Goal: Check status

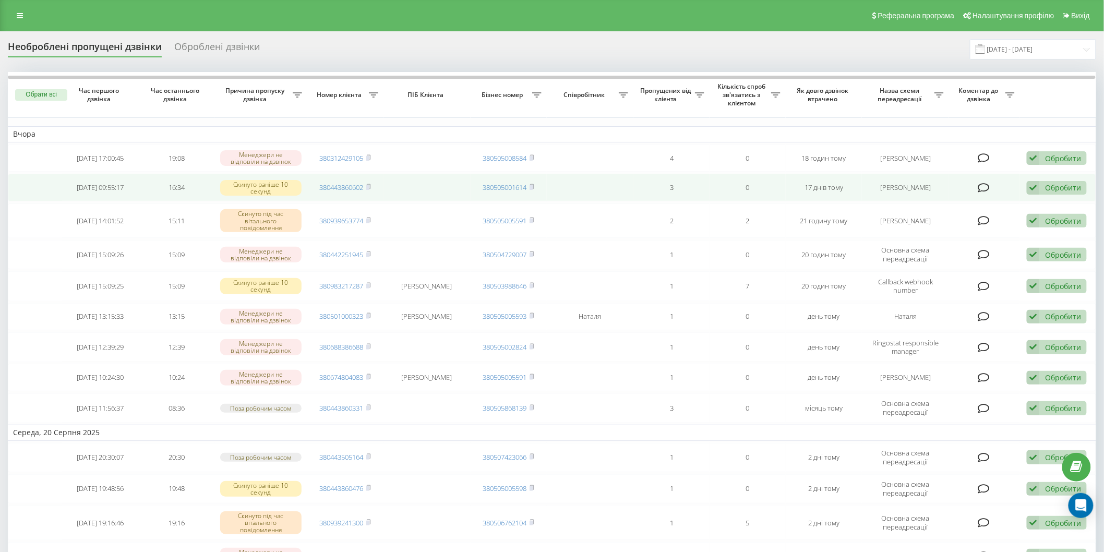
click at [1062, 186] on div "Обробити" at bounding box center [1063, 188] width 36 height 10
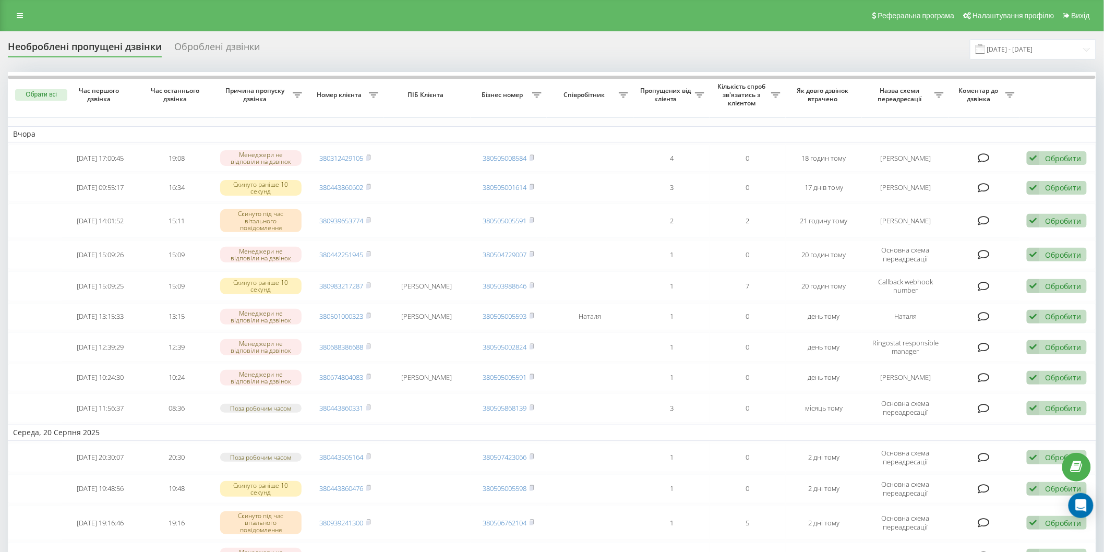
click at [372, 182] on td "380443860602" at bounding box center [345, 188] width 76 height 28
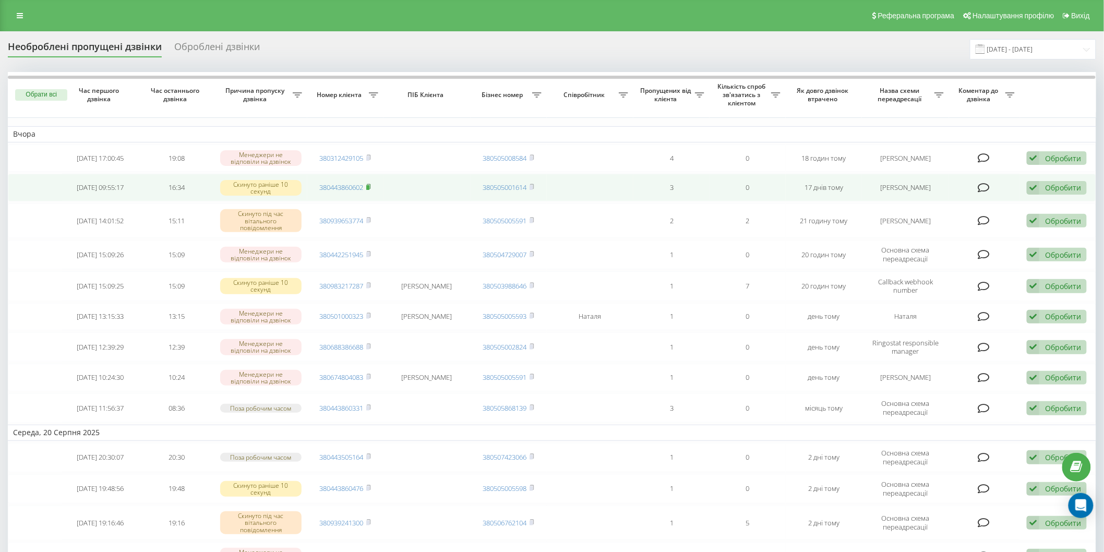
click at [369, 187] on rect at bounding box center [367, 187] width 3 height 5
